Goal: Task Accomplishment & Management: Manage account settings

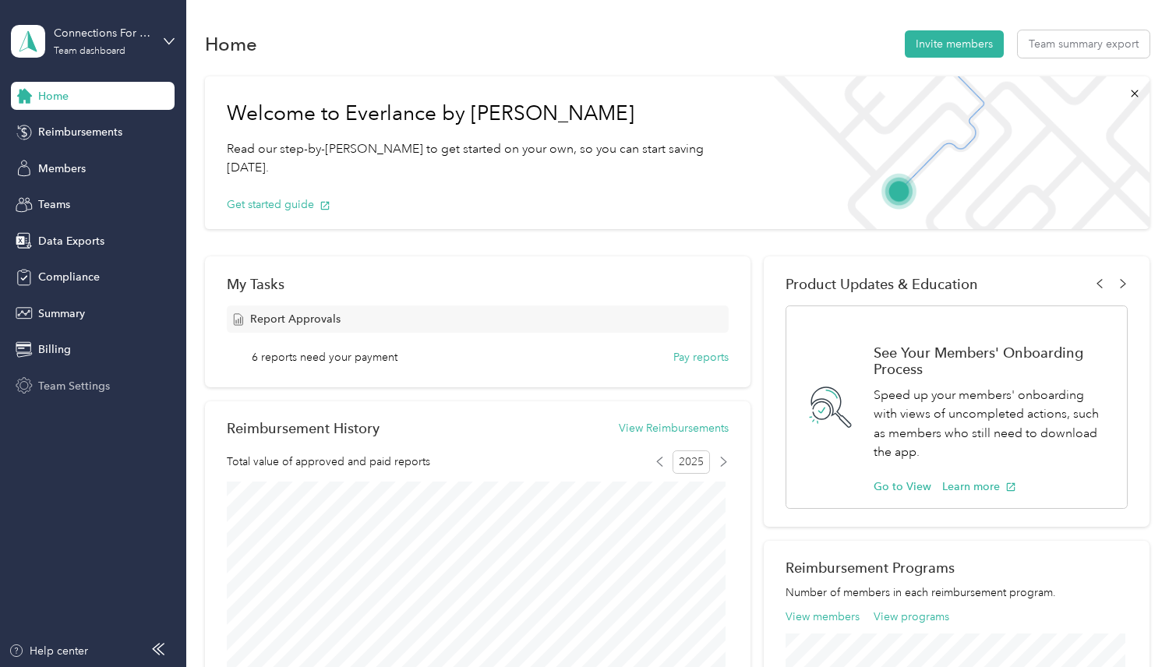
click at [63, 384] on span "Team Settings" at bounding box center [74, 386] width 72 height 16
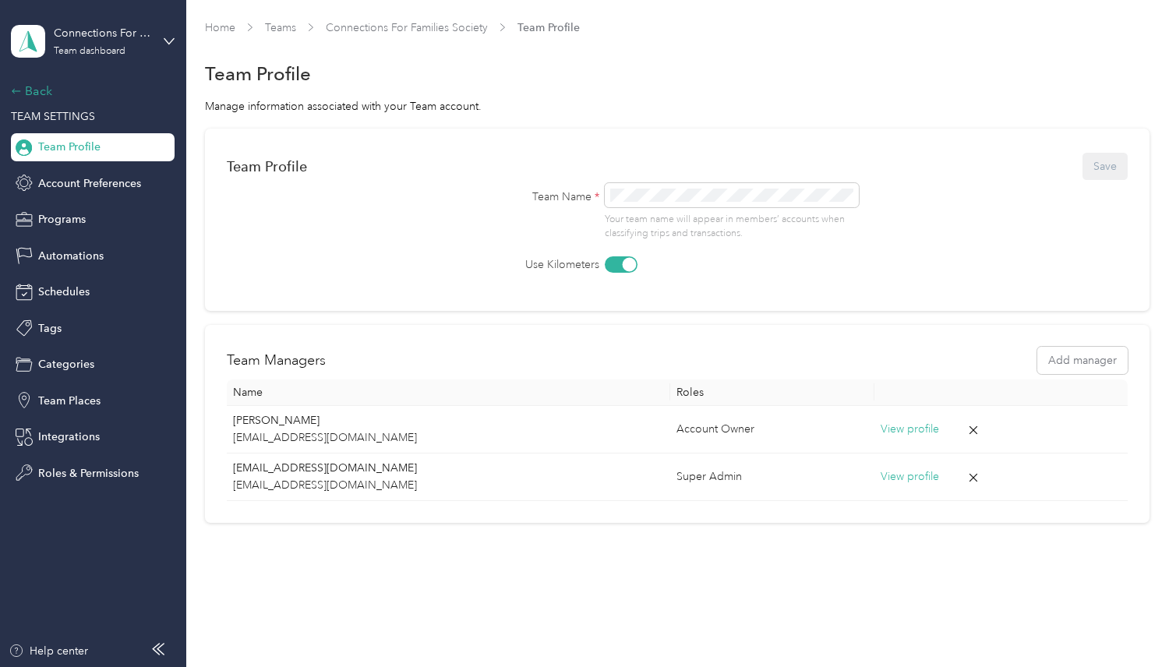
click at [47, 94] on div "Back" at bounding box center [89, 91] width 156 height 19
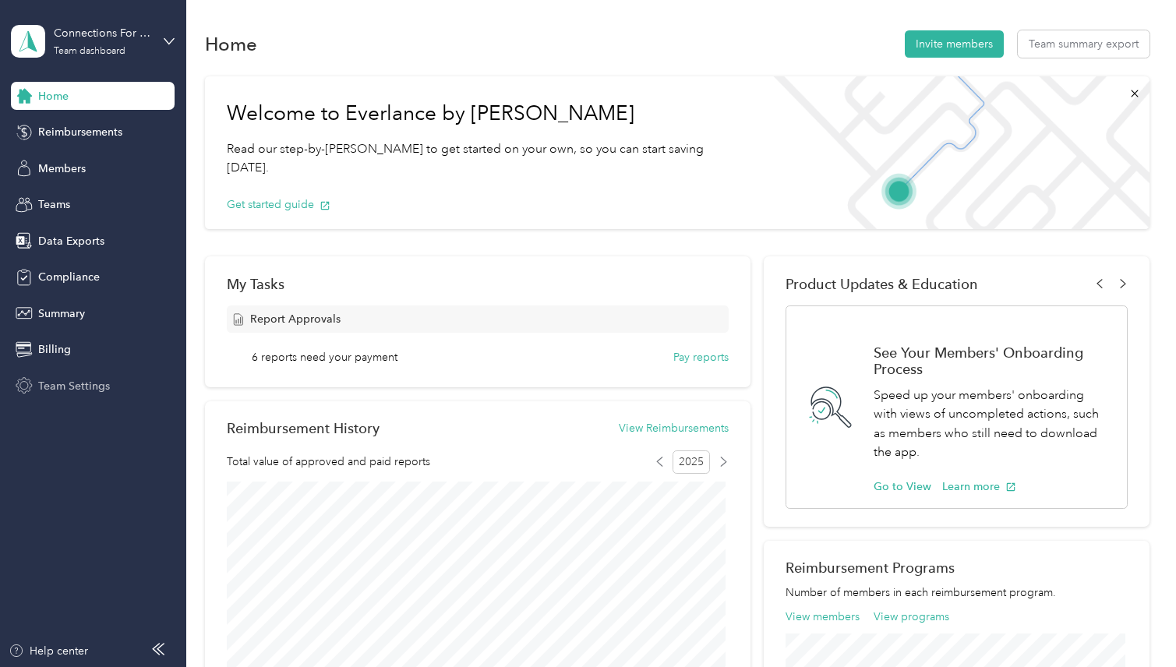
click at [63, 390] on span "Team Settings" at bounding box center [74, 386] width 72 height 16
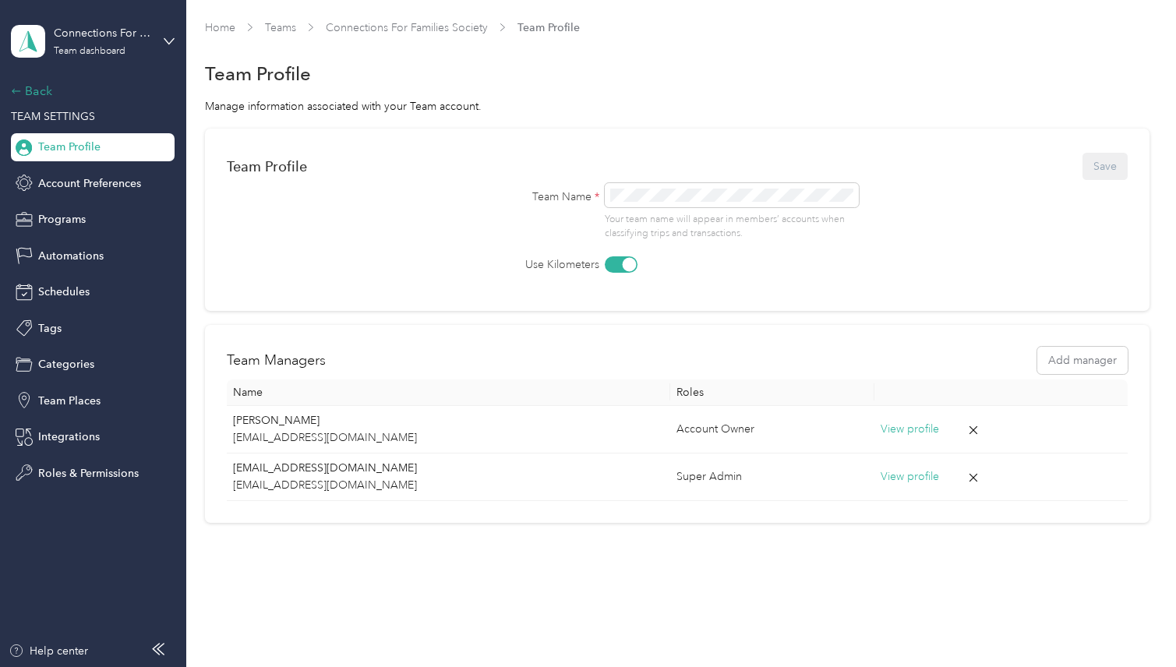
click at [43, 95] on div "Back" at bounding box center [89, 91] width 156 height 19
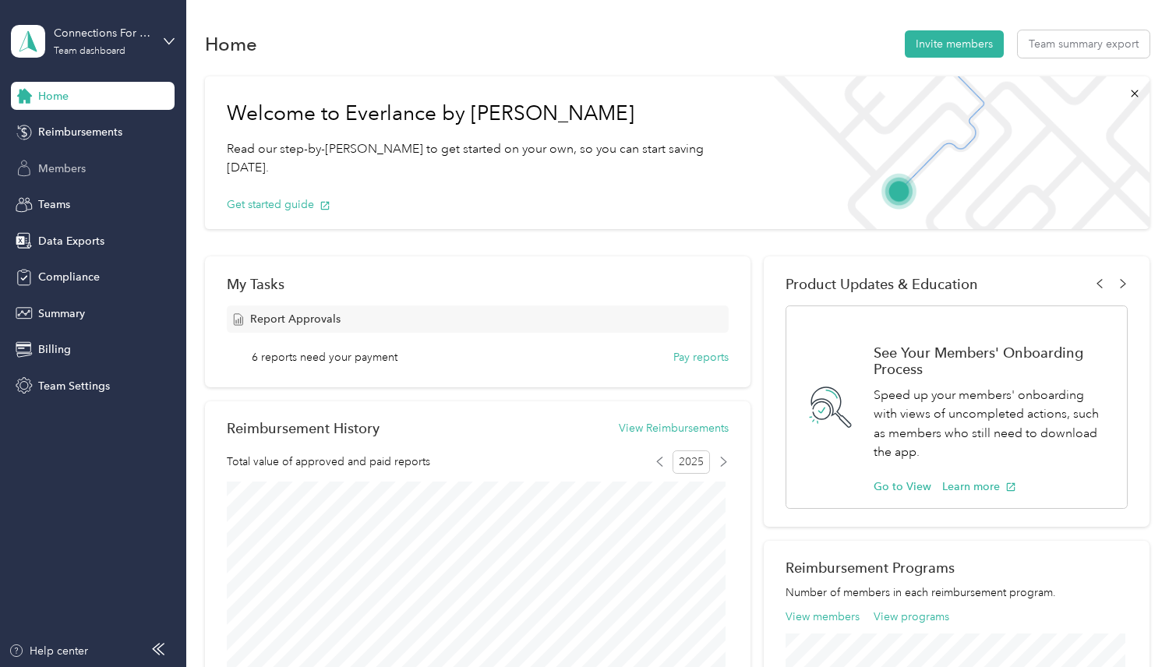
click at [61, 161] on span "Members" at bounding box center [62, 169] width 48 height 16
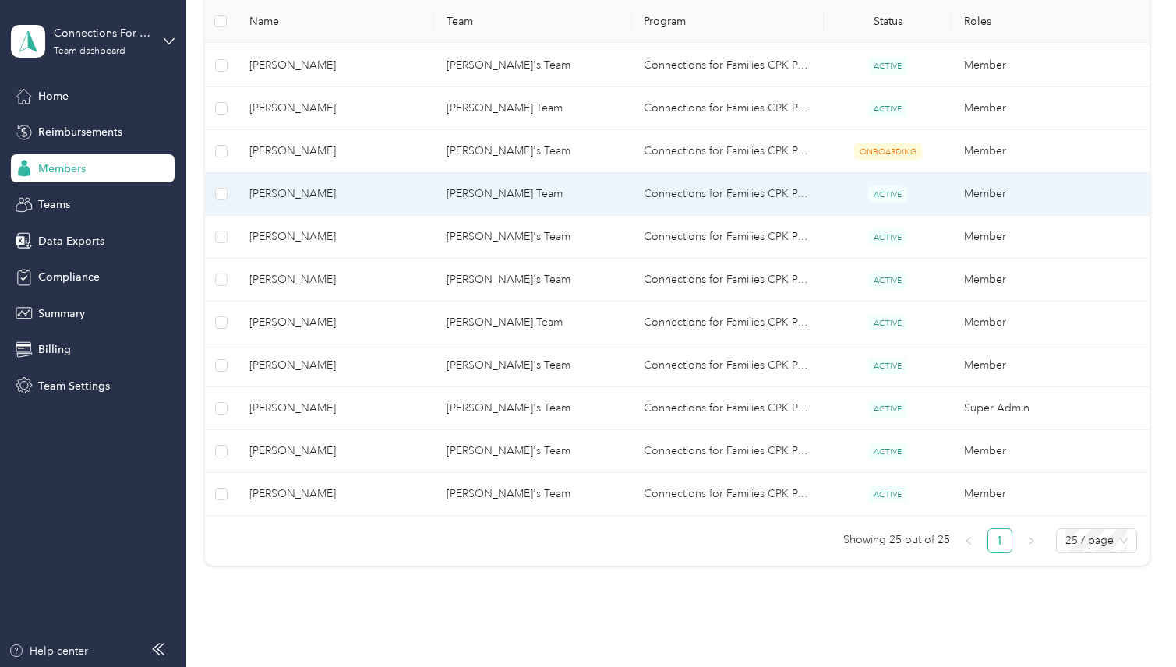
scroll to position [1087, 0]
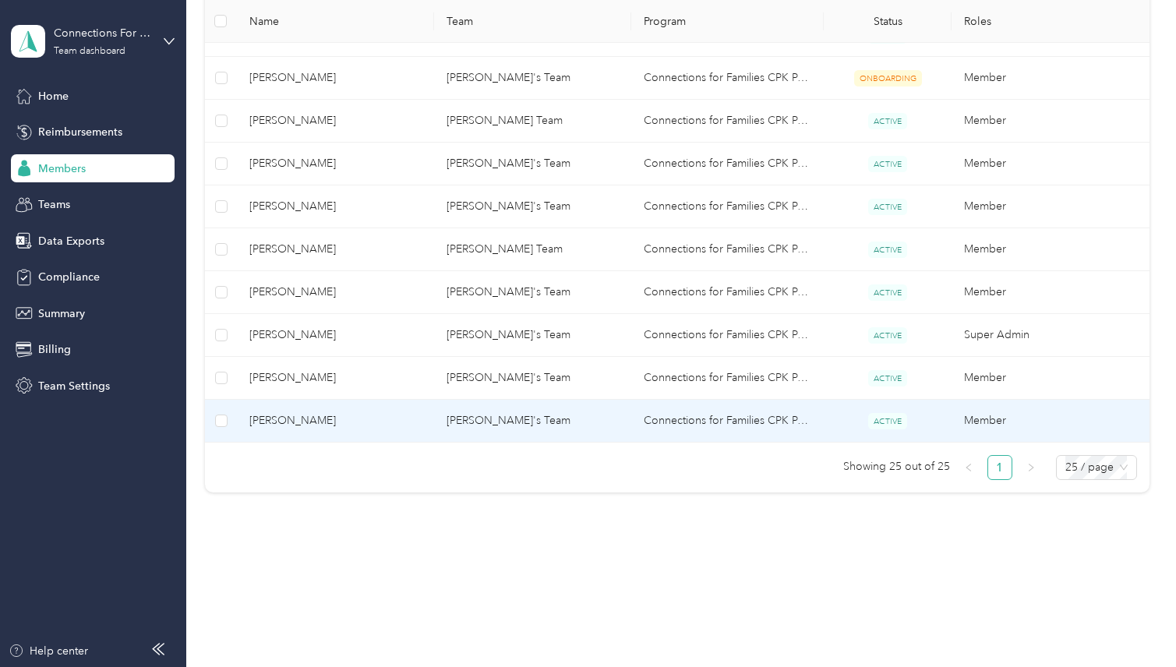
click at [322, 419] on span "[PERSON_NAME]" at bounding box center [335, 420] width 172 height 17
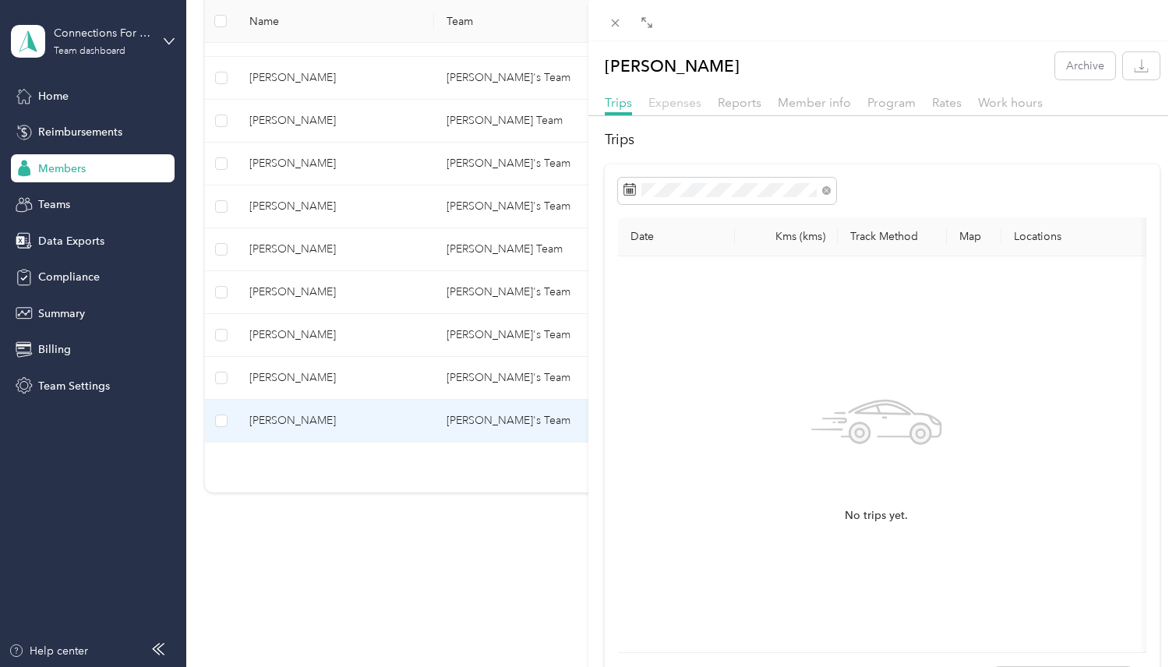
click at [673, 100] on span "Expenses" at bounding box center [674, 102] width 53 height 15
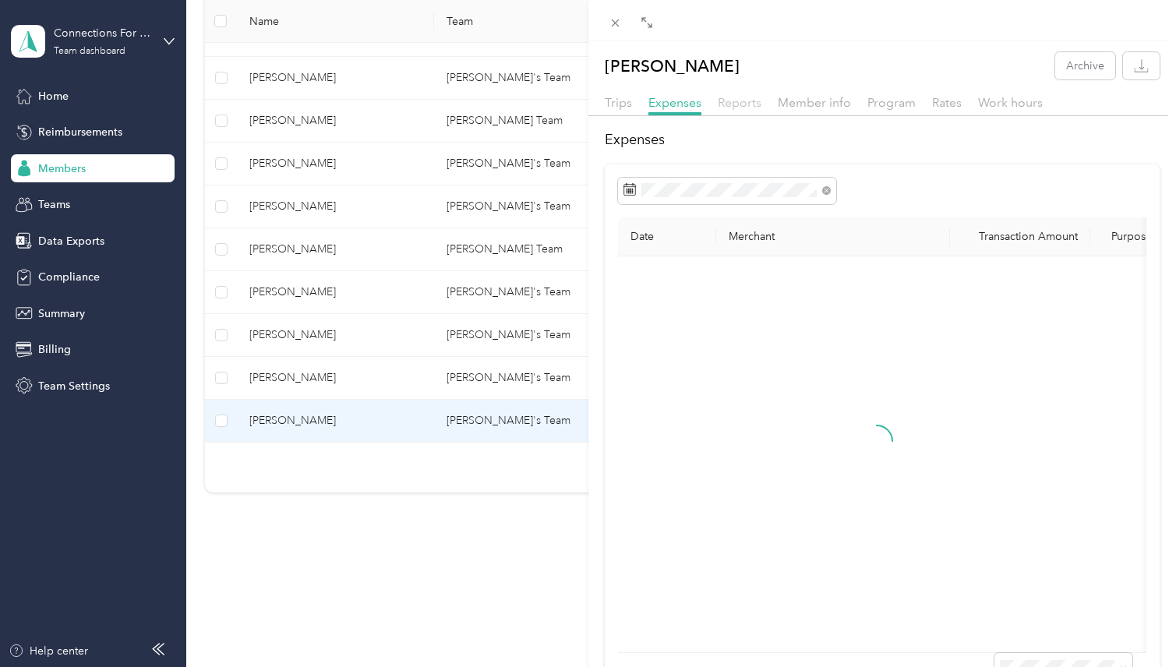
click at [734, 97] on div "Reports" at bounding box center [740, 103] width 44 height 19
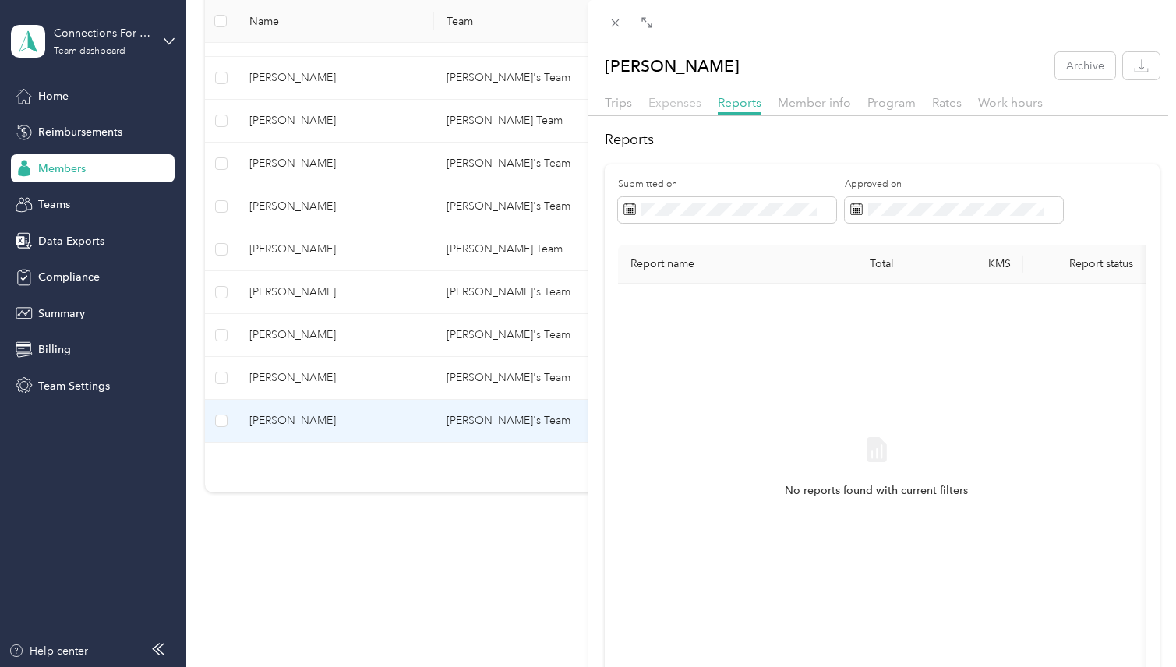
click at [694, 102] on span "Expenses" at bounding box center [674, 102] width 53 height 15
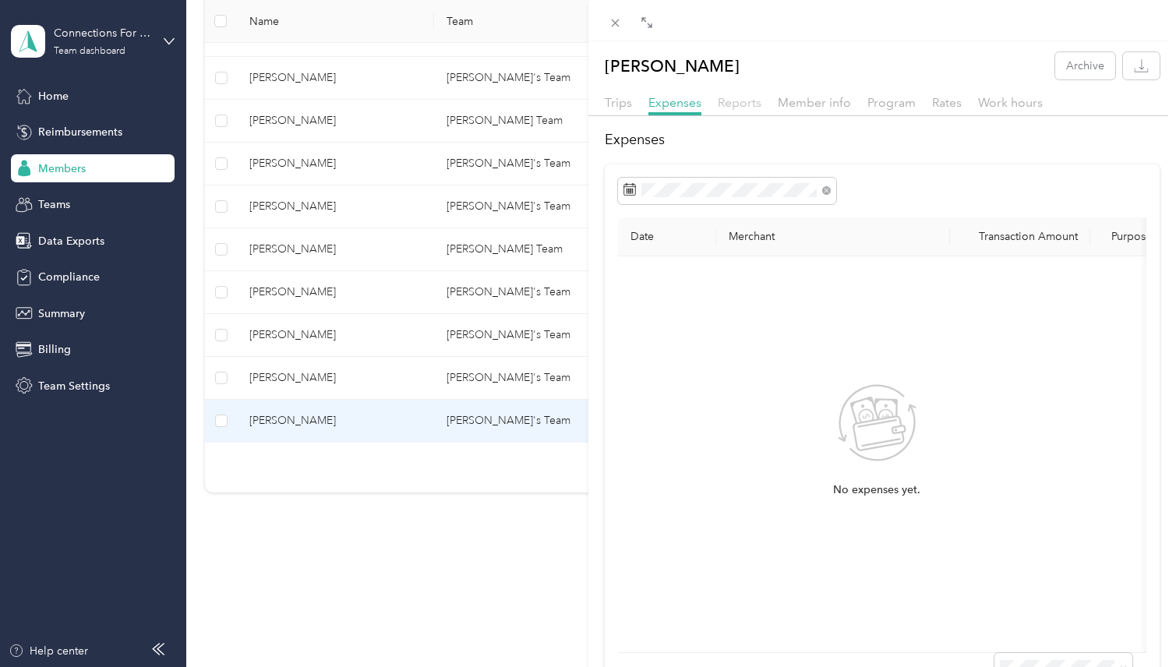
click at [748, 103] on span "Reports" at bounding box center [740, 102] width 44 height 15
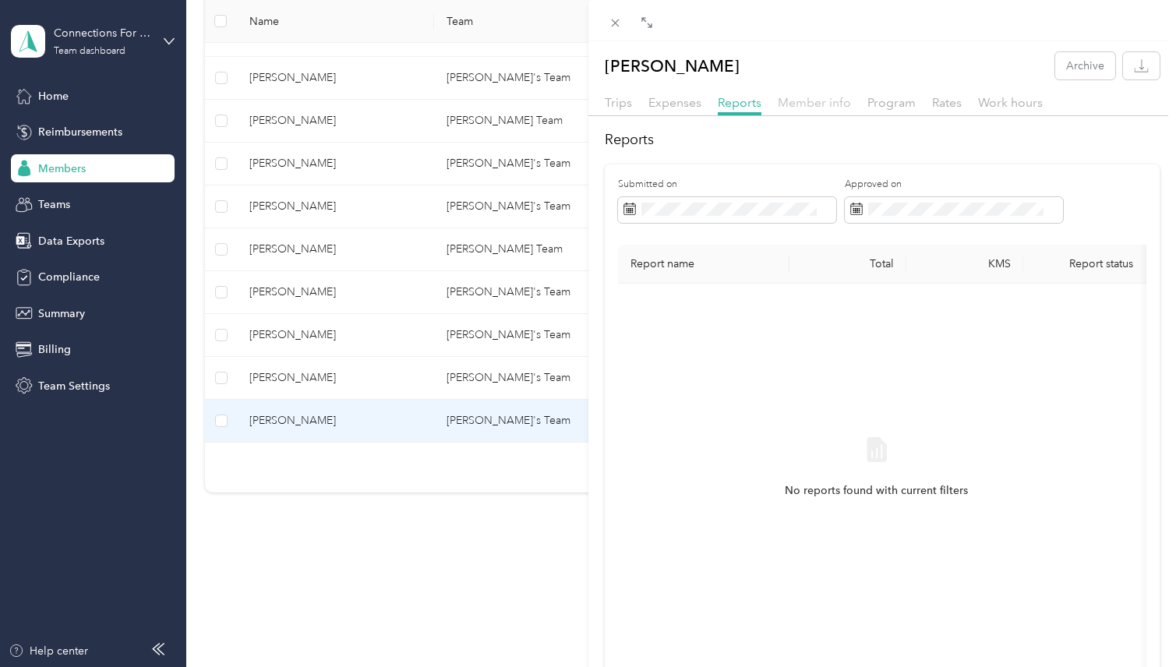
click at [803, 103] on span "Member info" at bounding box center [814, 102] width 73 height 15
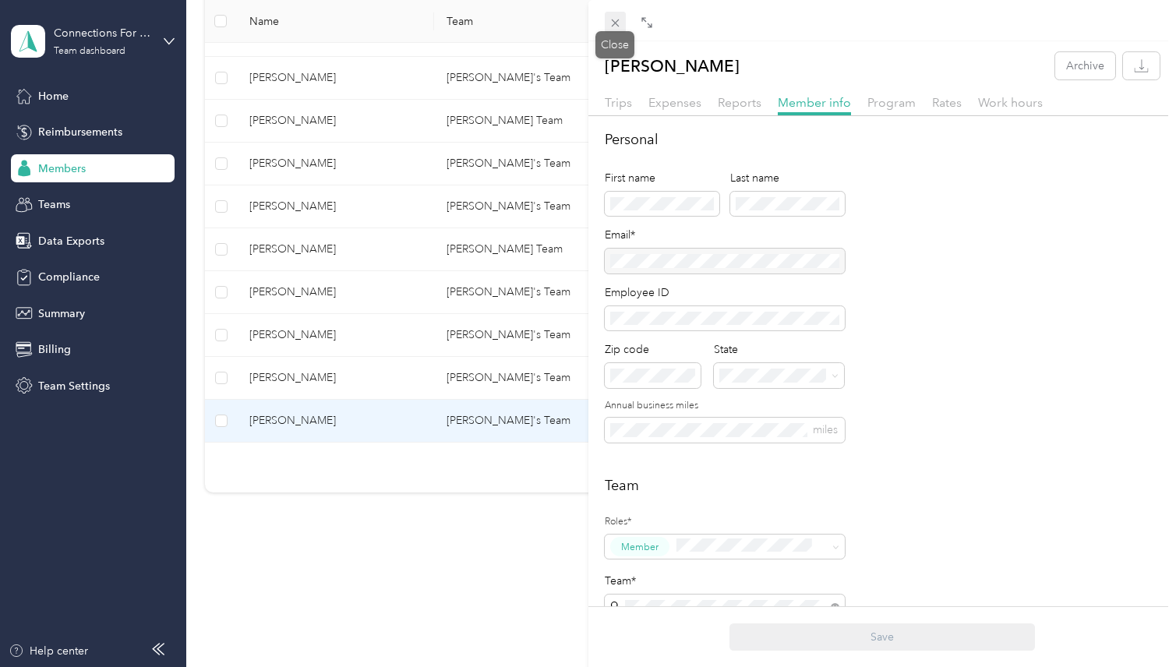
click at [611, 20] on icon at bounding box center [615, 22] width 13 height 13
